Goal: Task Accomplishment & Management: Use online tool/utility

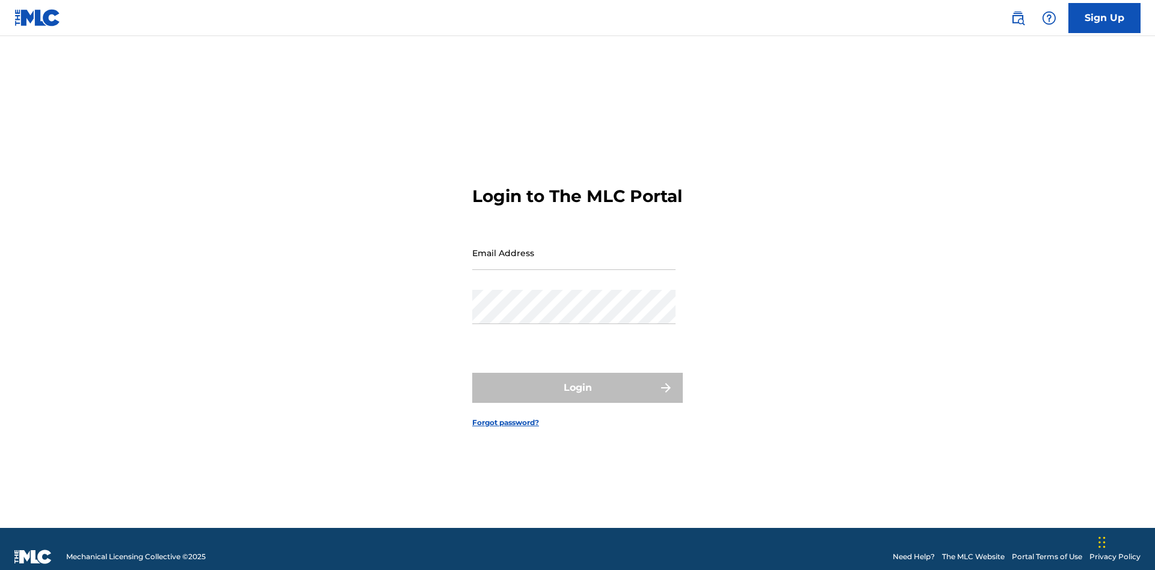
scroll to position [16, 0]
click at [574, 247] on input "Email Address" at bounding box center [573, 253] width 203 height 34
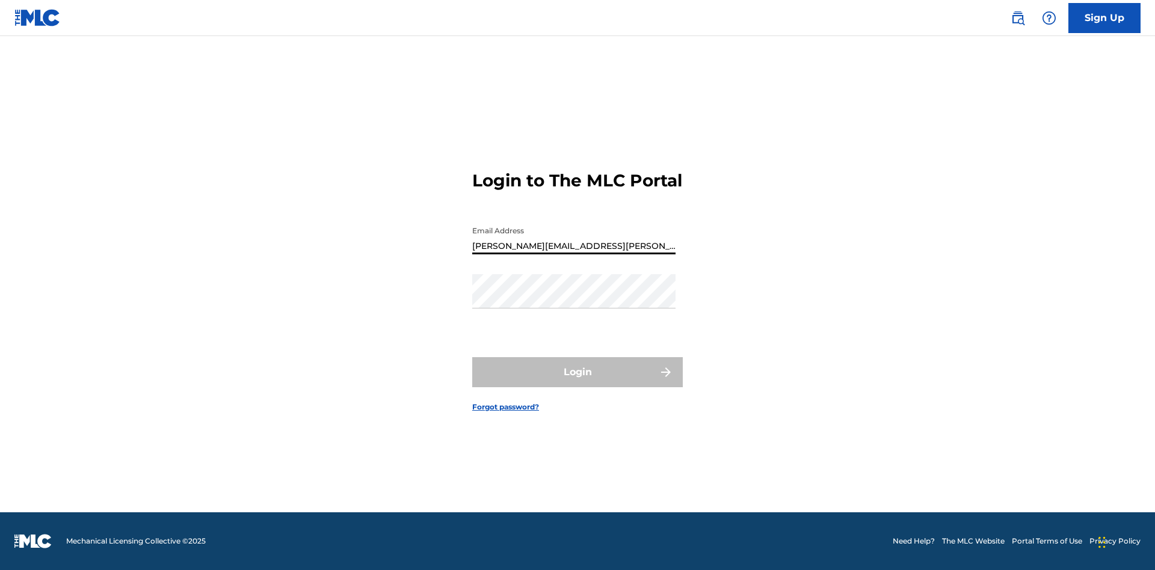
type input "Krystal.Ribble@themlc.com"
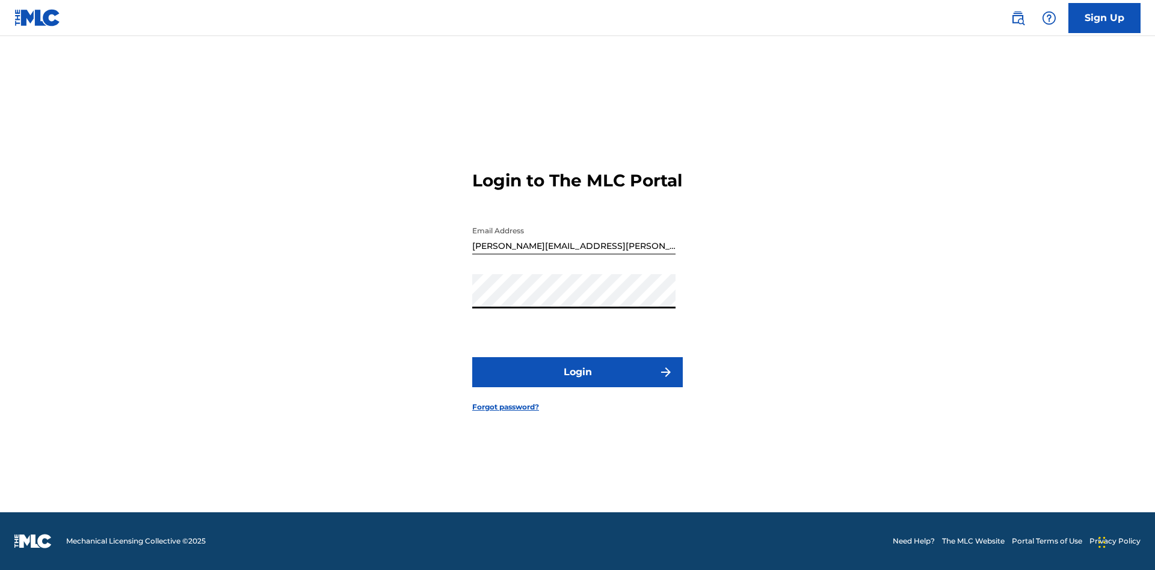
click at [577, 383] on button "Login" at bounding box center [577, 372] width 211 height 30
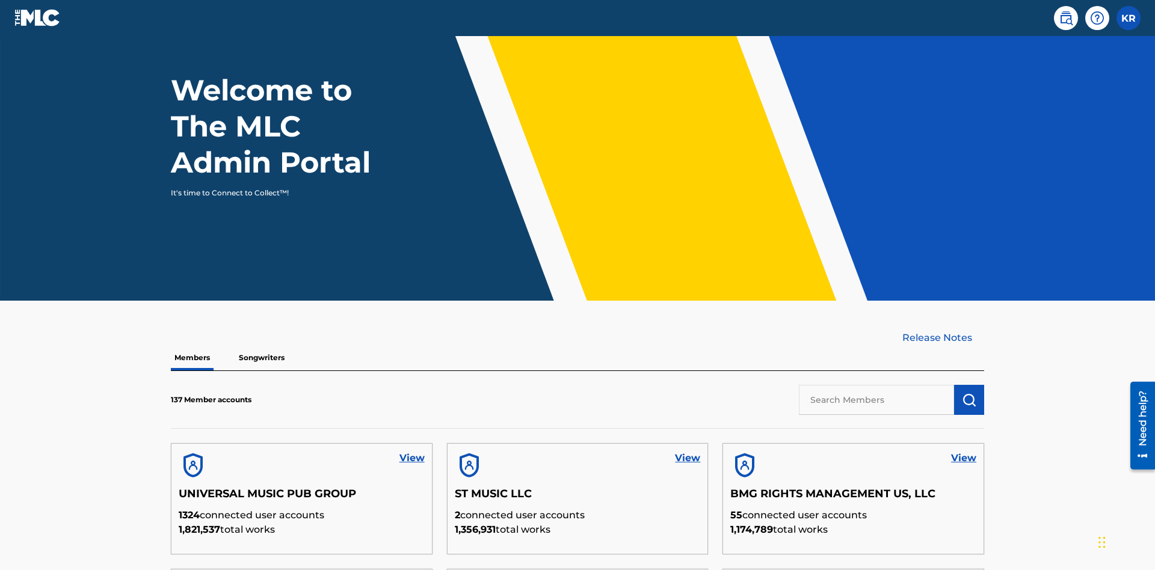
click at [876, 385] on input "text" at bounding box center [876, 400] width 155 height 30
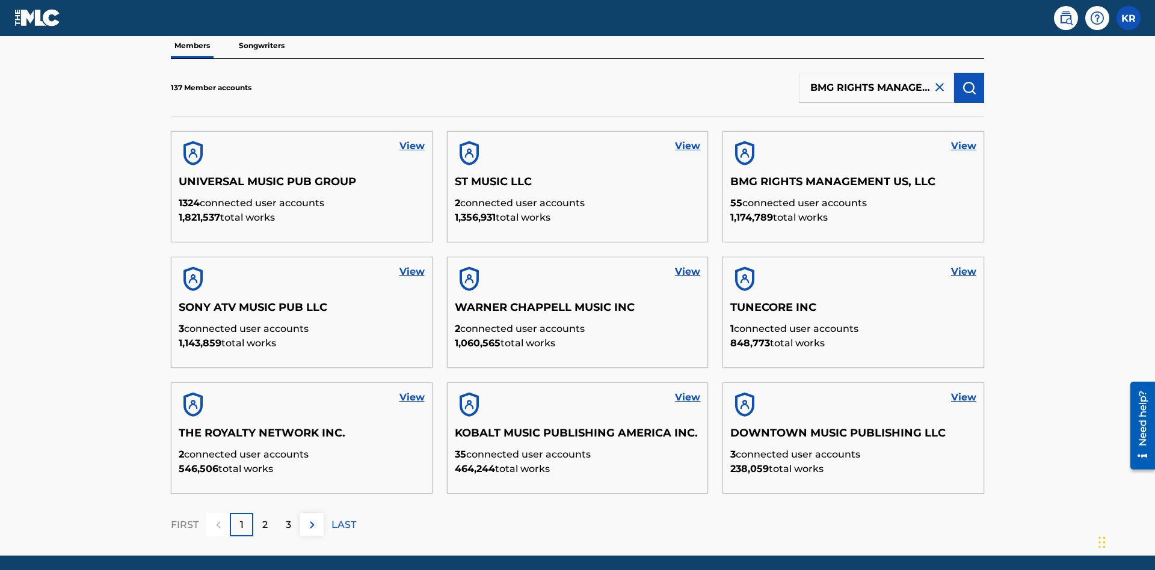
scroll to position [0, 62]
type input "BMG RIGHTS MANAGEMENT US, LLC"
click at [969, 81] on img "submit" at bounding box center [969, 88] width 14 height 14
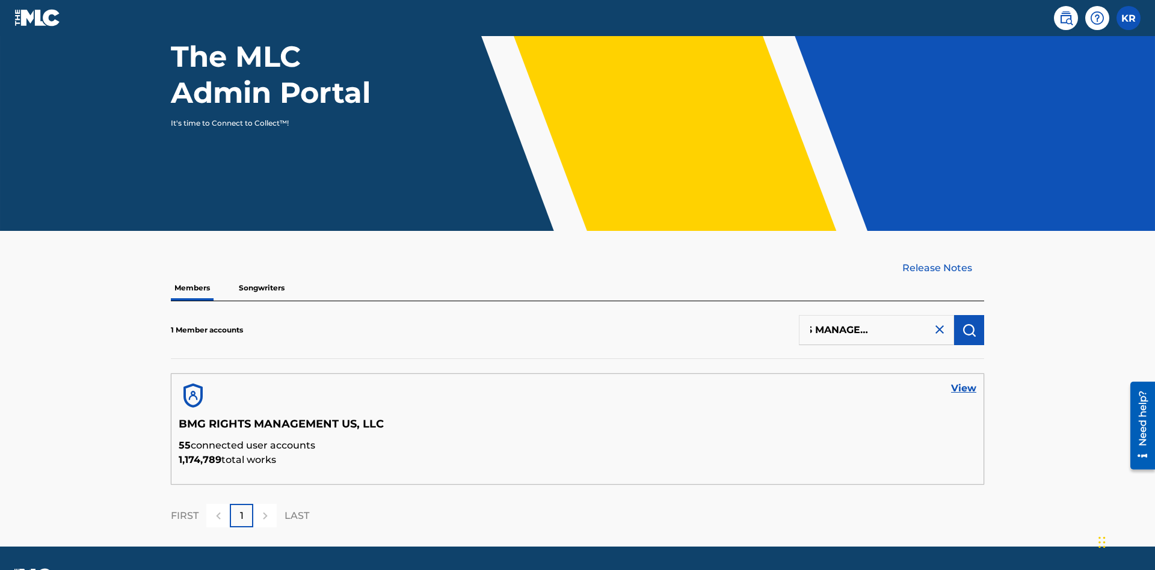
click at [964, 381] on link "View" at bounding box center [963, 388] width 25 height 14
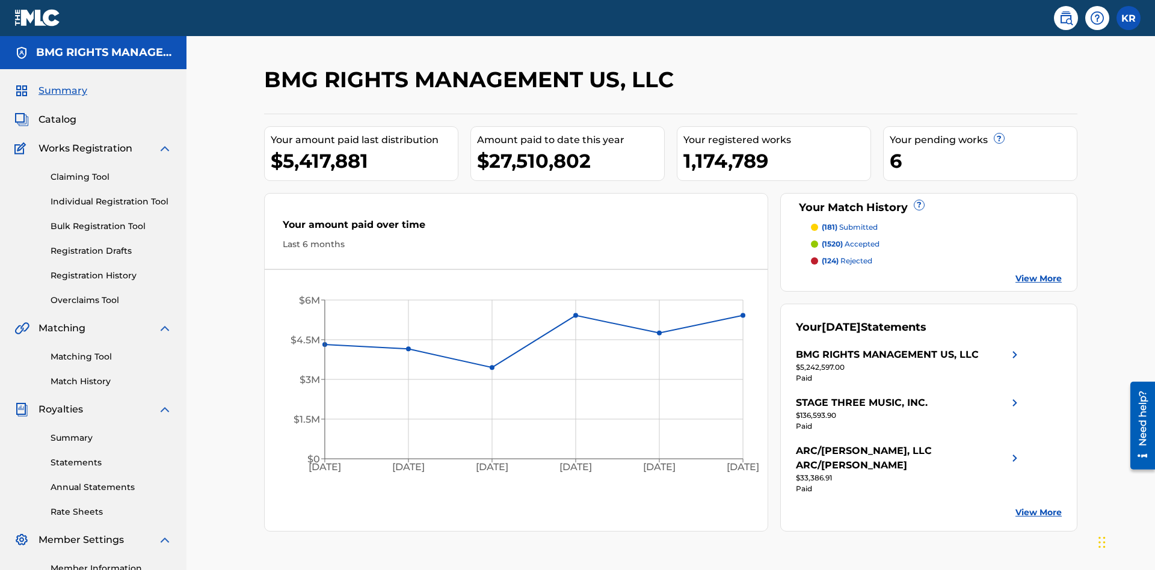
click at [111, 294] on link "Overclaims Tool" at bounding box center [112, 300] width 122 height 13
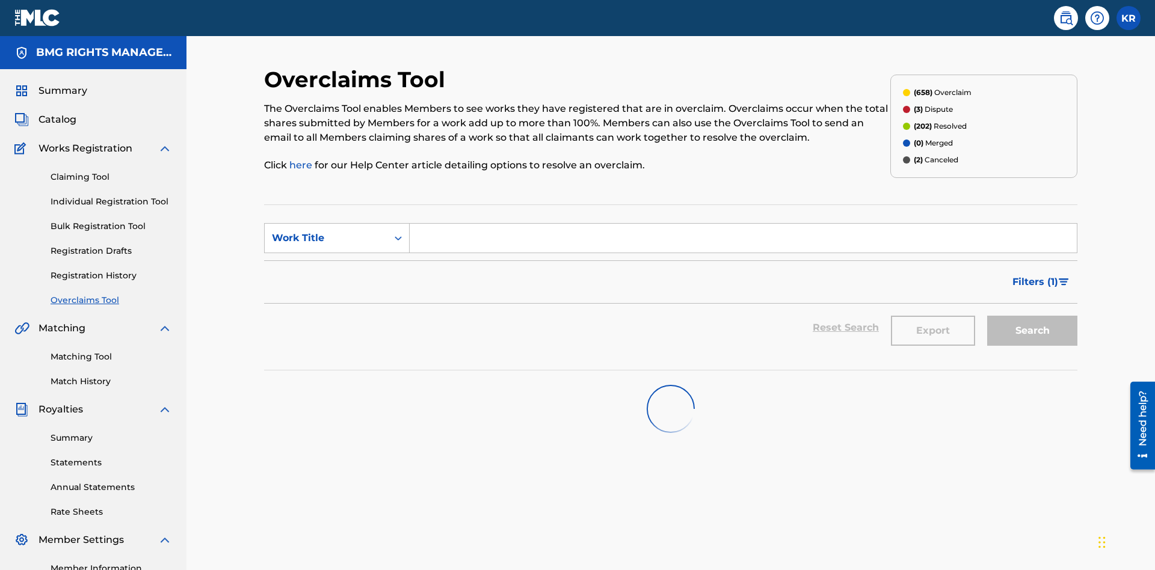
scroll to position [151, 0]
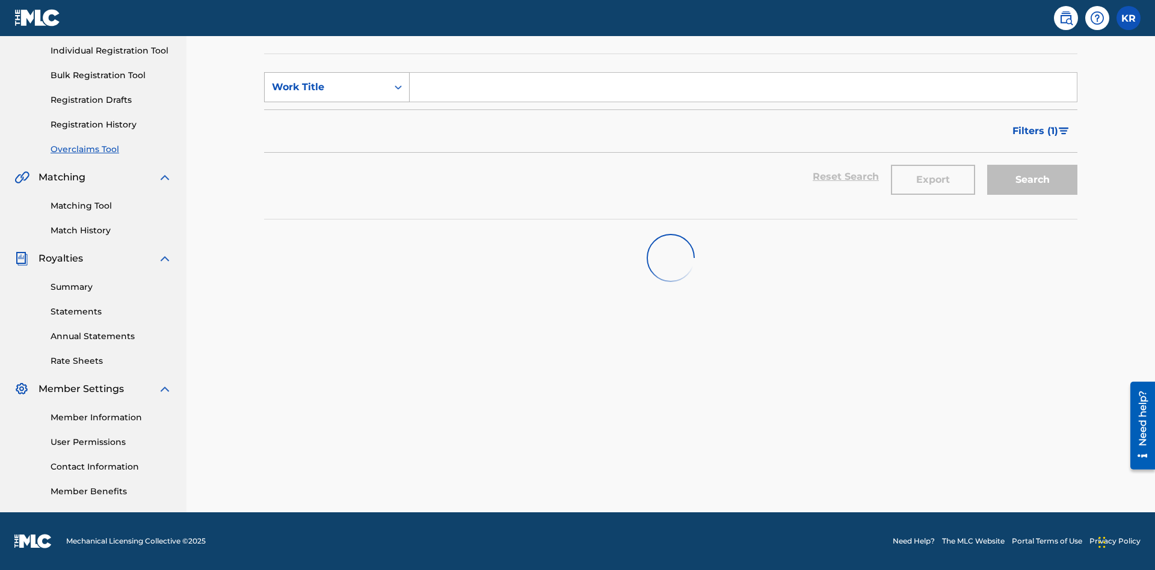
click at [326, 87] on div "Work Title" at bounding box center [326, 87] width 108 height 14
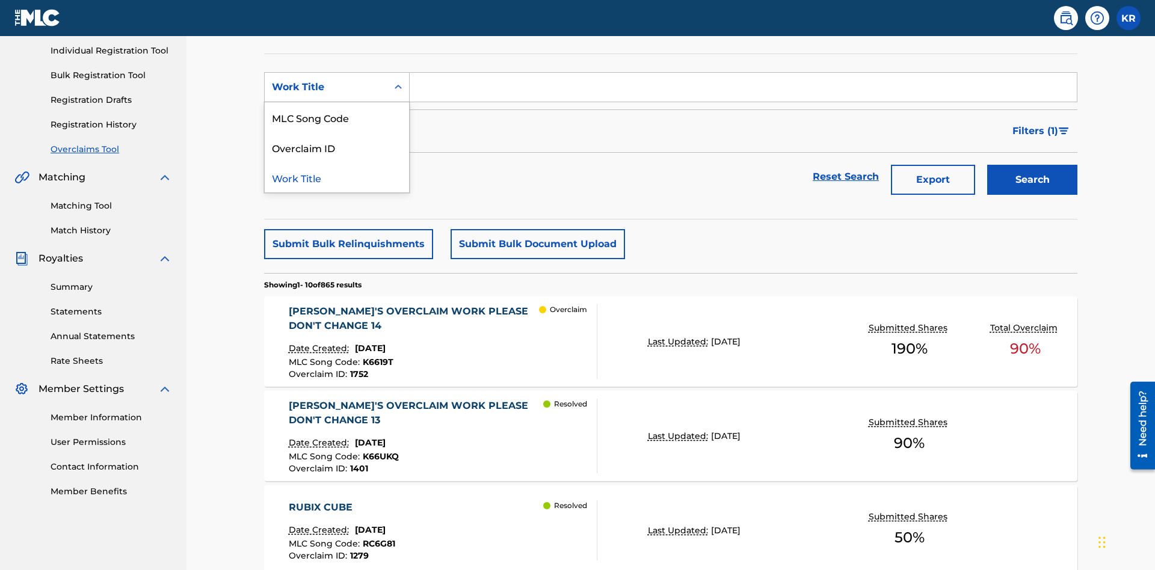
click at [337, 117] on div "MLC Song Code" at bounding box center [337, 117] width 144 height 30
click at [743, 87] on input "Search Form" at bounding box center [743, 87] width 667 height 29
type input "K6619T"
click at [1032, 164] on button "Search" at bounding box center [1032, 179] width 90 height 30
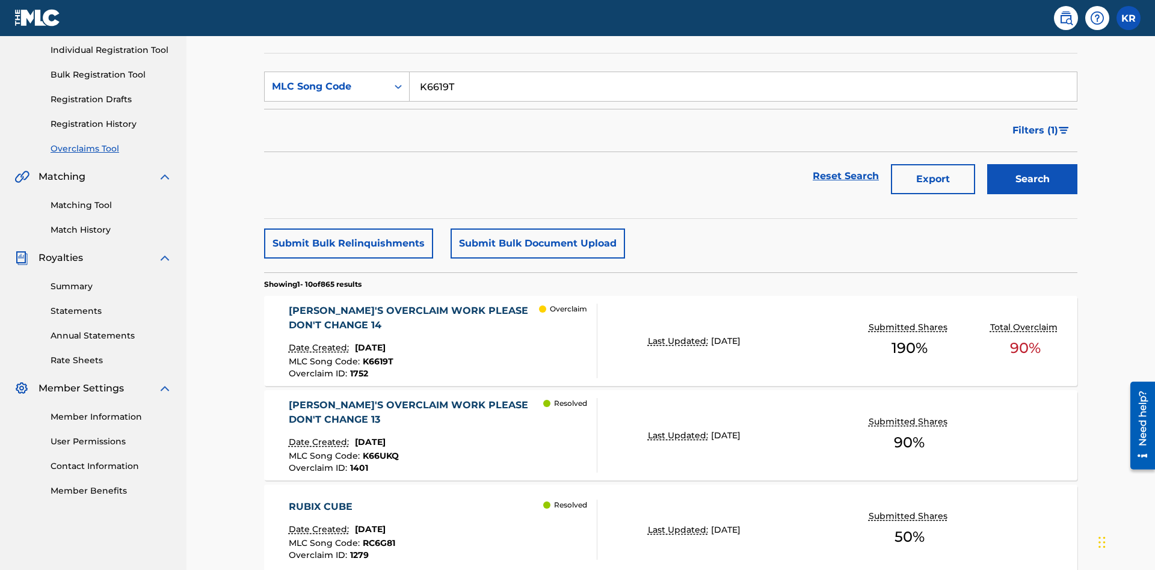
scroll to position [151, 0]
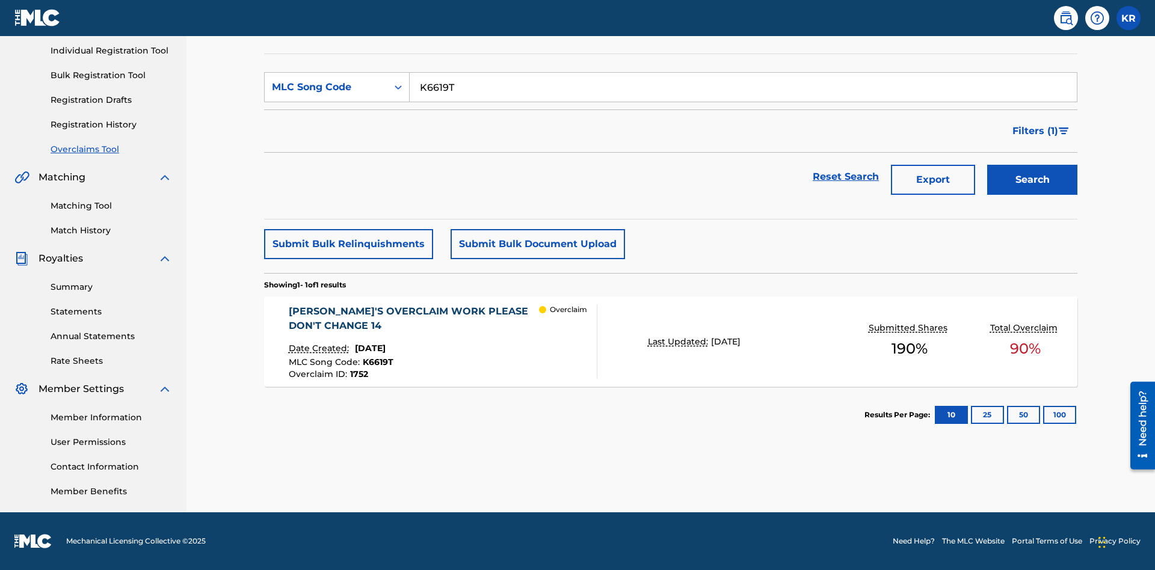
click at [358, 374] on span "1752" at bounding box center [359, 374] width 18 height 11
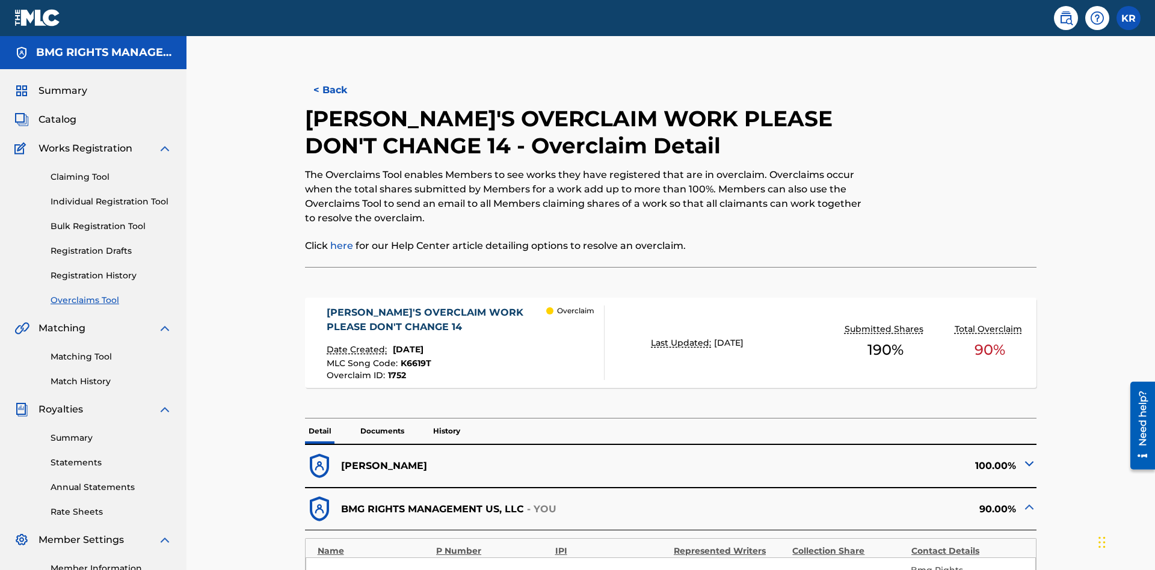
scroll to position [33, 0]
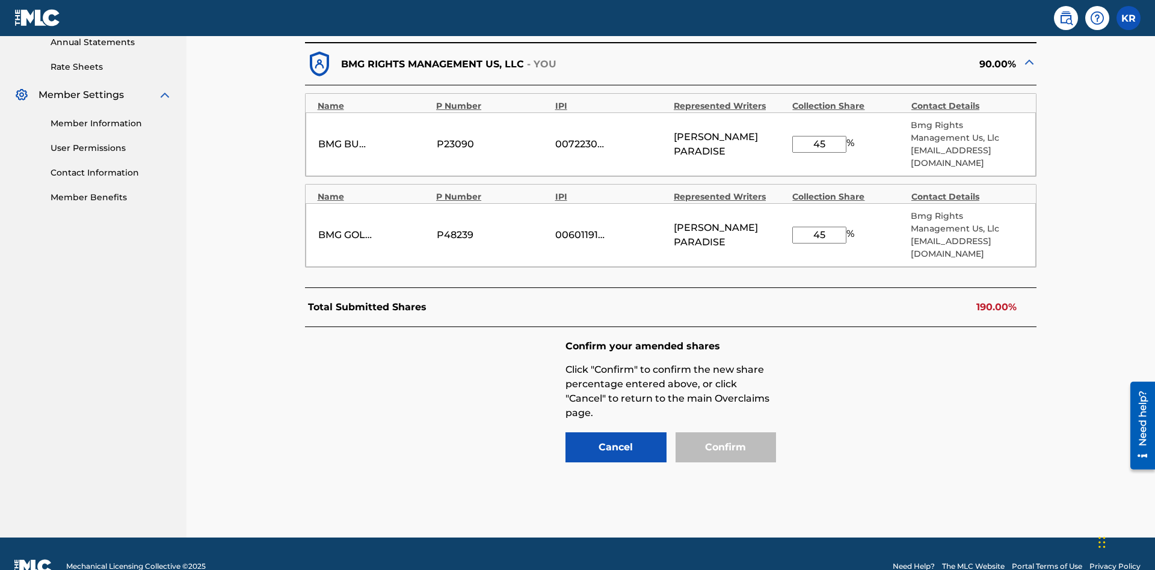
click at [819, 138] on input "45" at bounding box center [819, 144] width 54 height 17
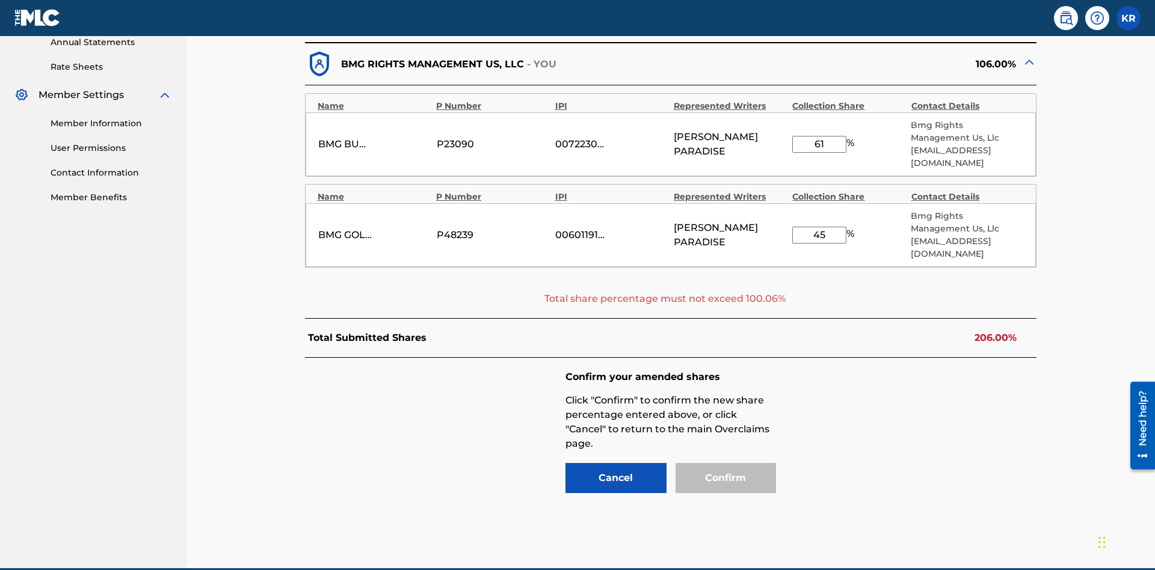
type input "61"
click at [819, 227] on input "45" at bounding box center [819, 235] width 54 height 17
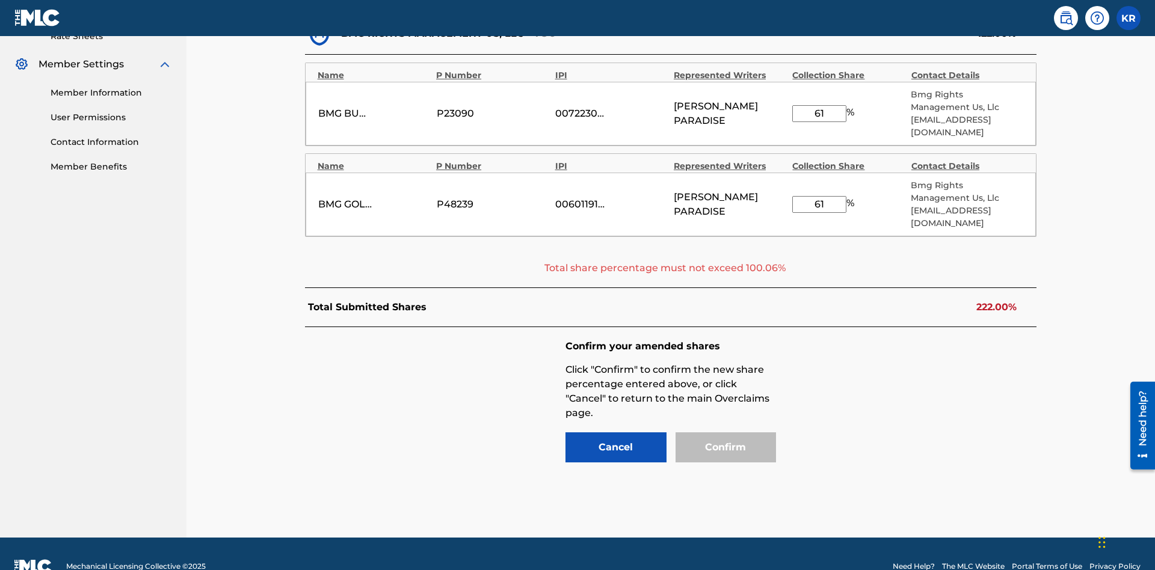
type input "61"
click at [819, 107] on input "61" at bounding box center [819, 113] width 54 height 17
type input "39"
